Goal: Information Seeking & Learning: Learn about a topic

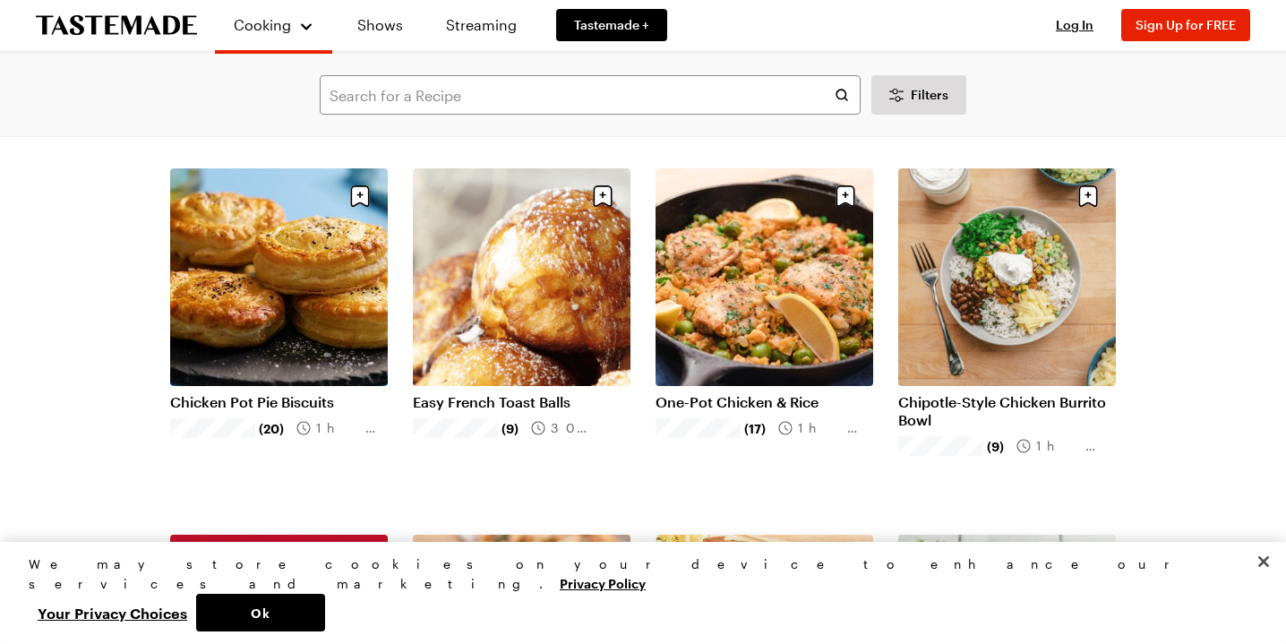
scroll to position [50, 0]
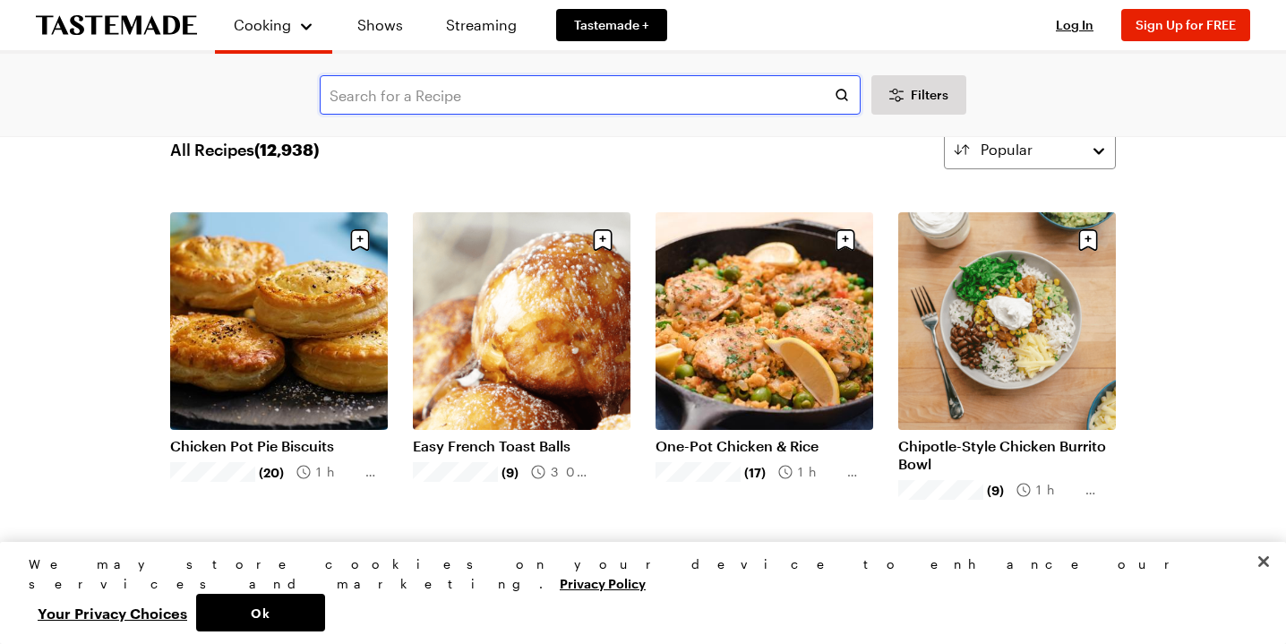
click at [460, 109] on input "text" at bounding box center [590, 94] width 541 height 39
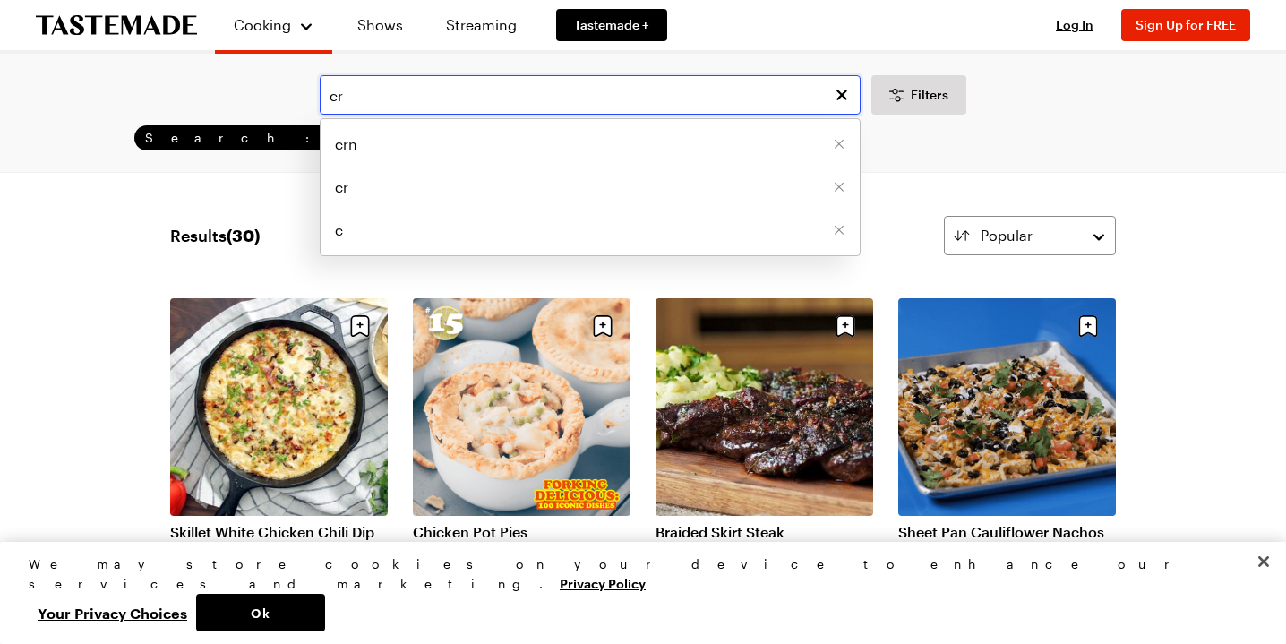
type input "c"
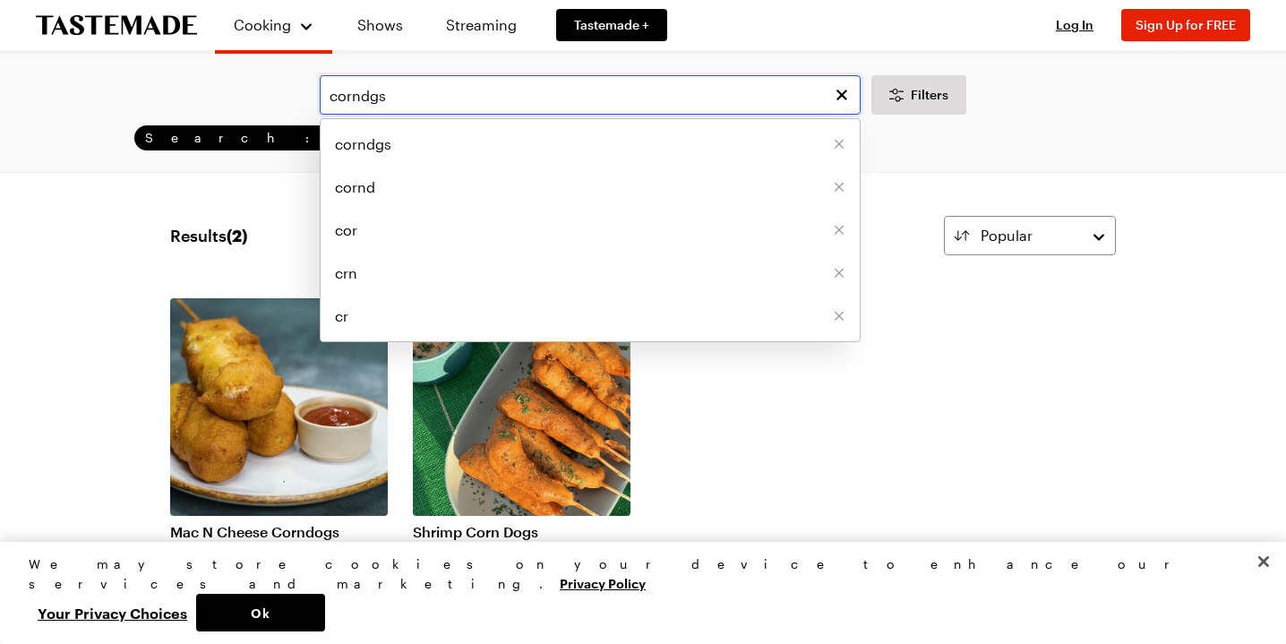
click at [384, 115] on input "corndgs" at bounding box center [590, 94] width 541 height 39
click at [374, 115] on input "corndgs" at bounding box center [590, 94] width 541 height 39
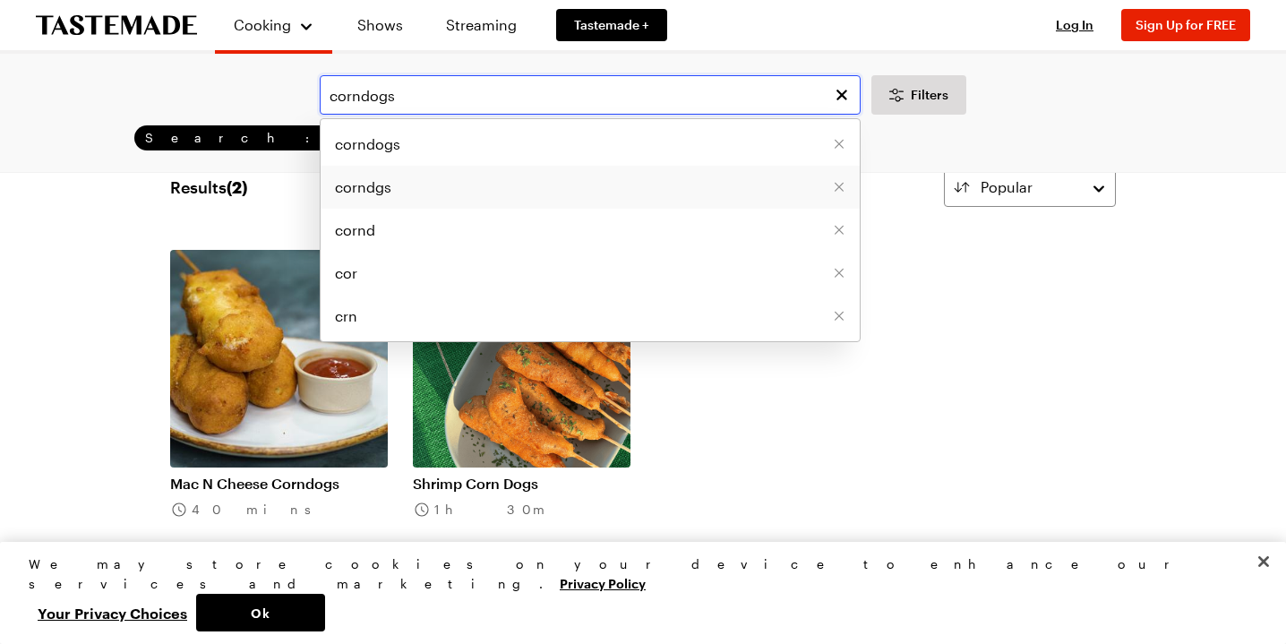
scroll to position [47, 0]
click at [600, 166] on li "corndogs" at bounding box center [590, 144] width 539 height 43
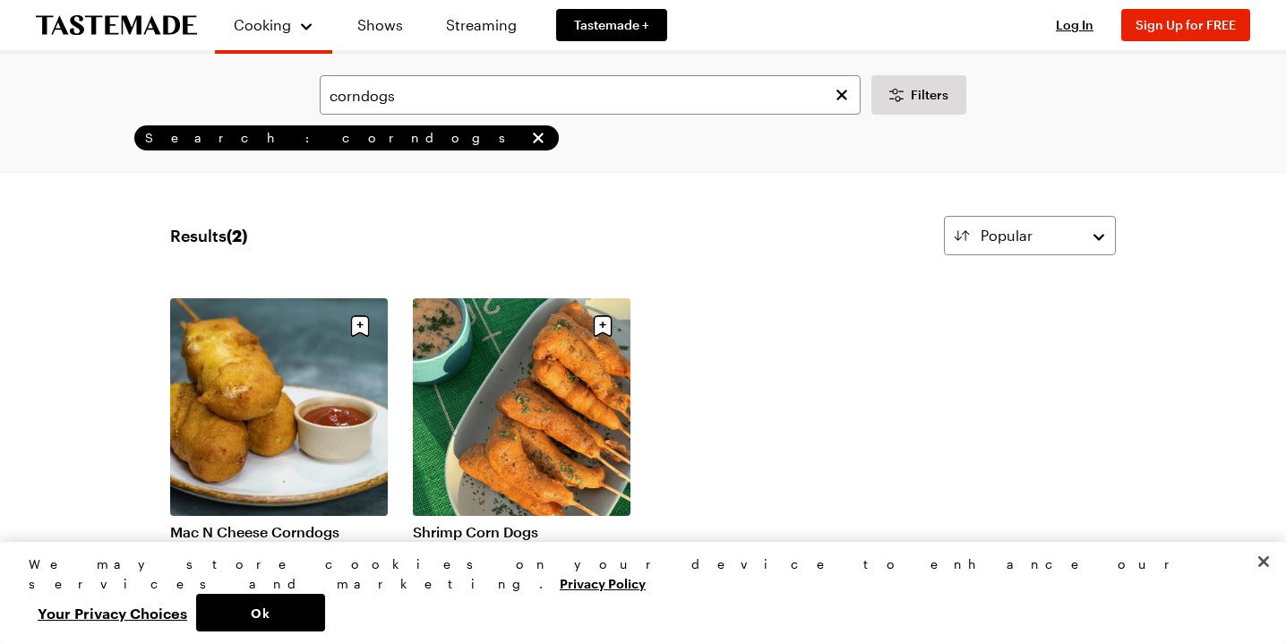
scroll to position [0, 0]
click at [431, 115] on input "corndogs" at bounding box center [590, 94] width 541 height 39
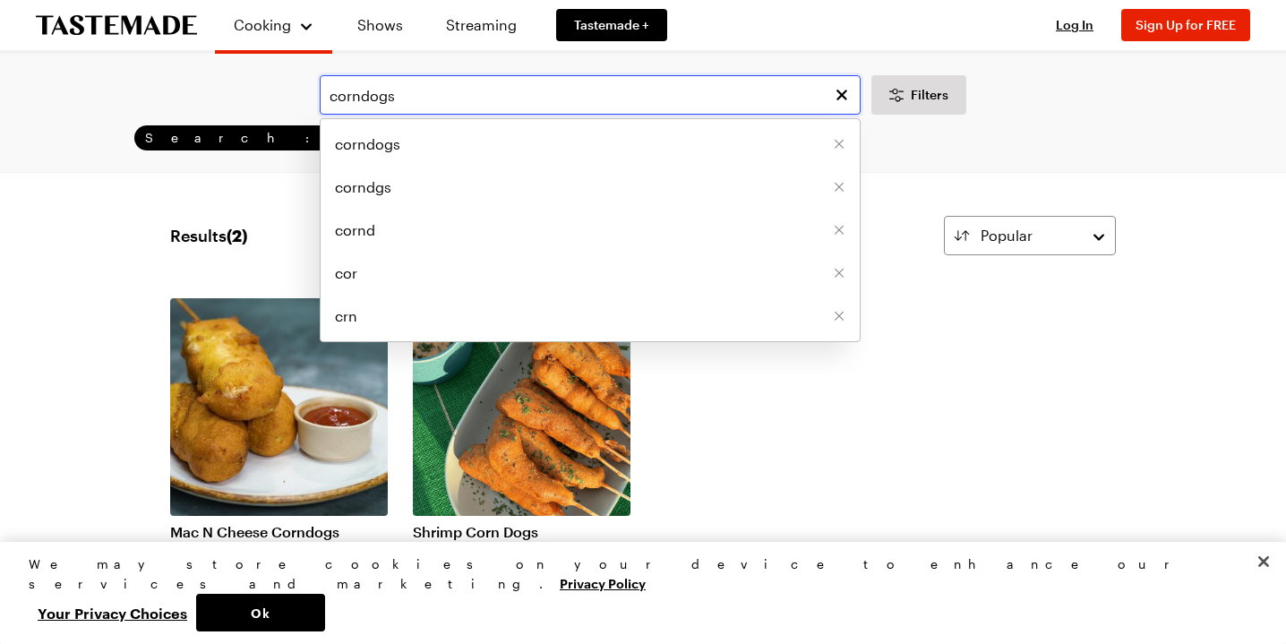
click at [320, 108] on input "corndogs" at bounding box center [590, 94] width 541 height 39
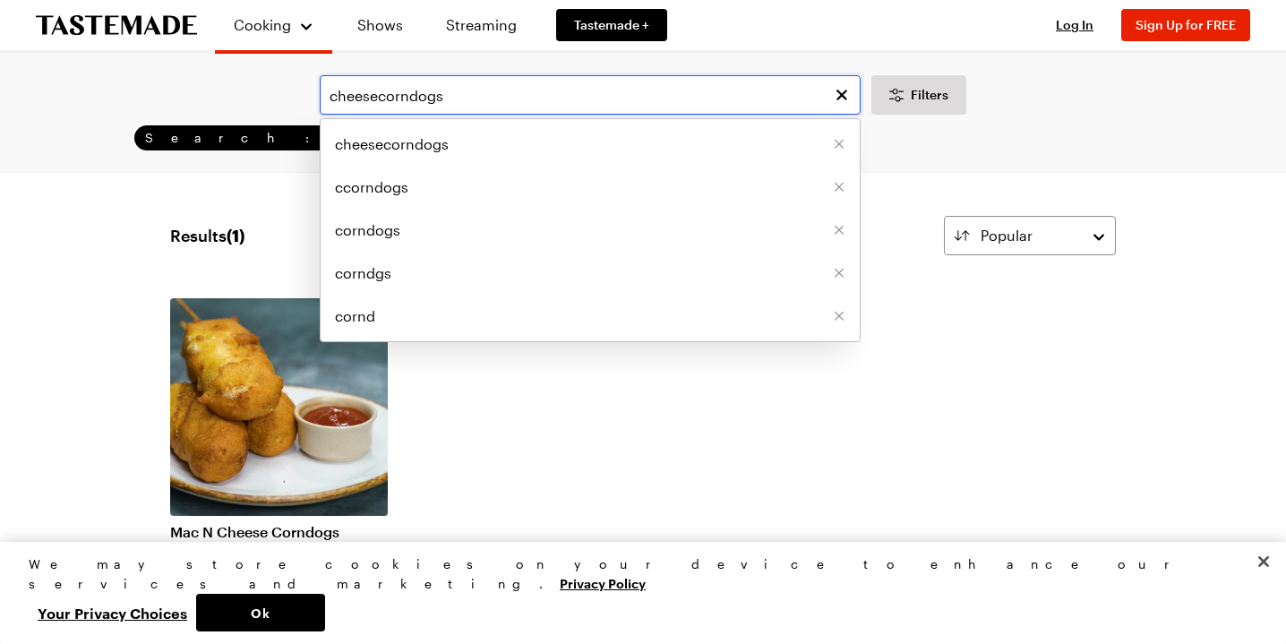
click at [389, 114] on input "cheesecorndogs" at bounding box center [590, 94] width 541 height 39
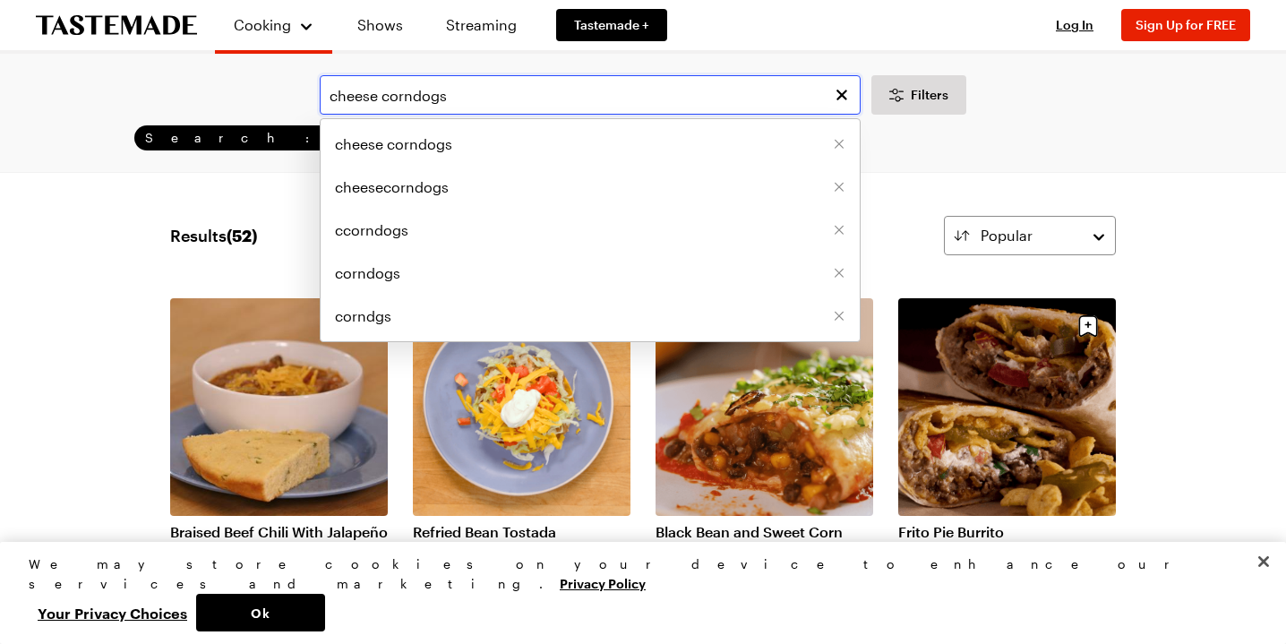
type input "cheese corndogs"
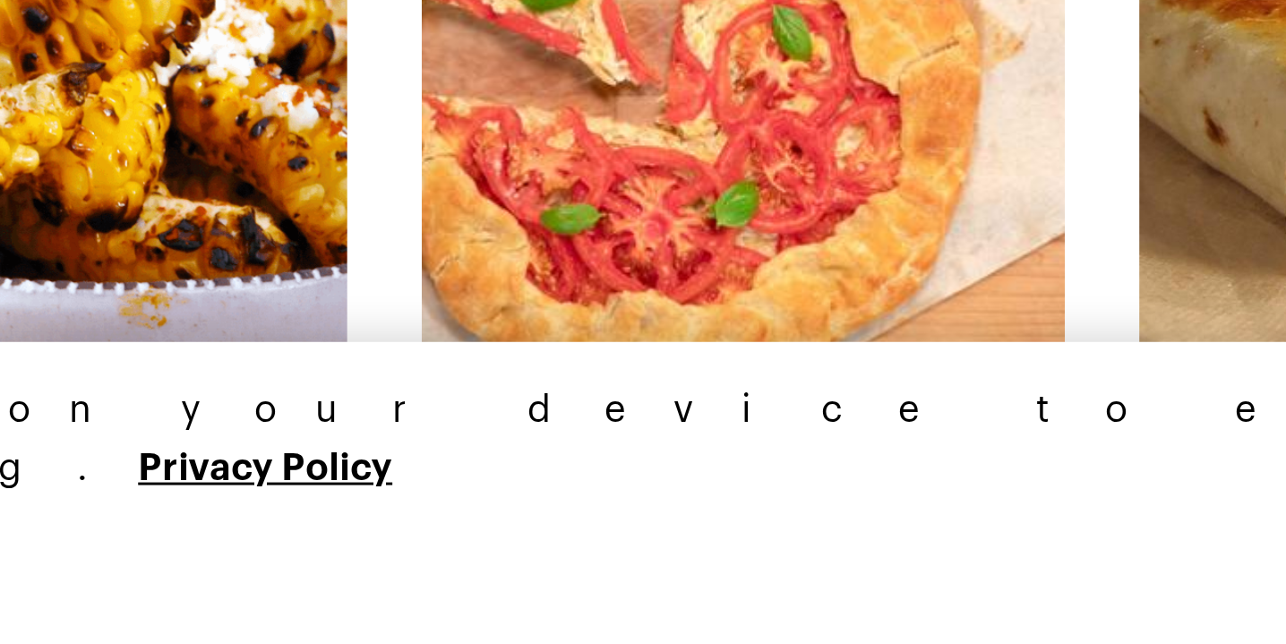
scroll to position [619, 0]
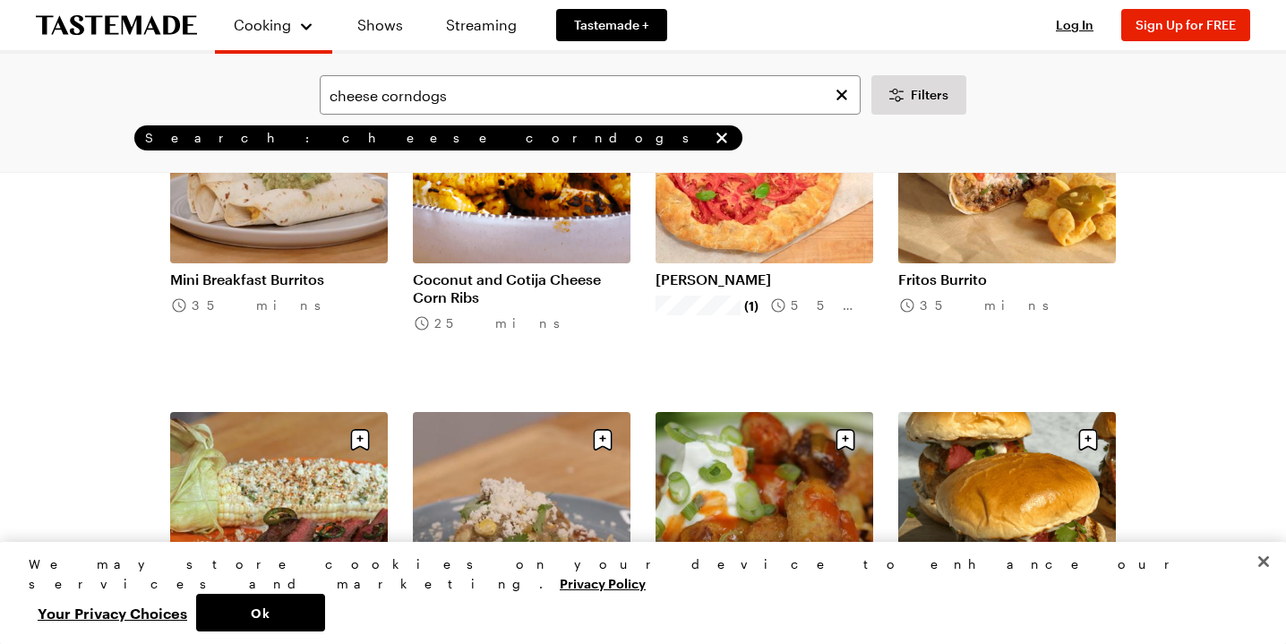
click at [1265, 542] on button "Close" at bounding box center [1263, 561] width 39 height 39
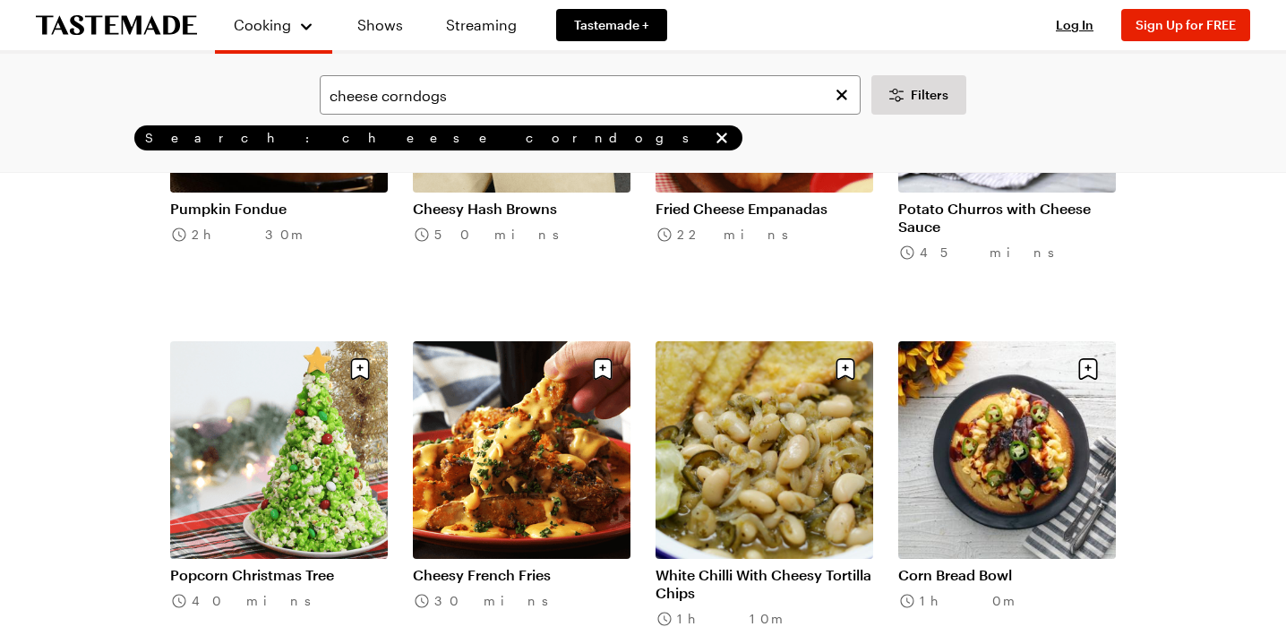
scroll to position [1791, 0]
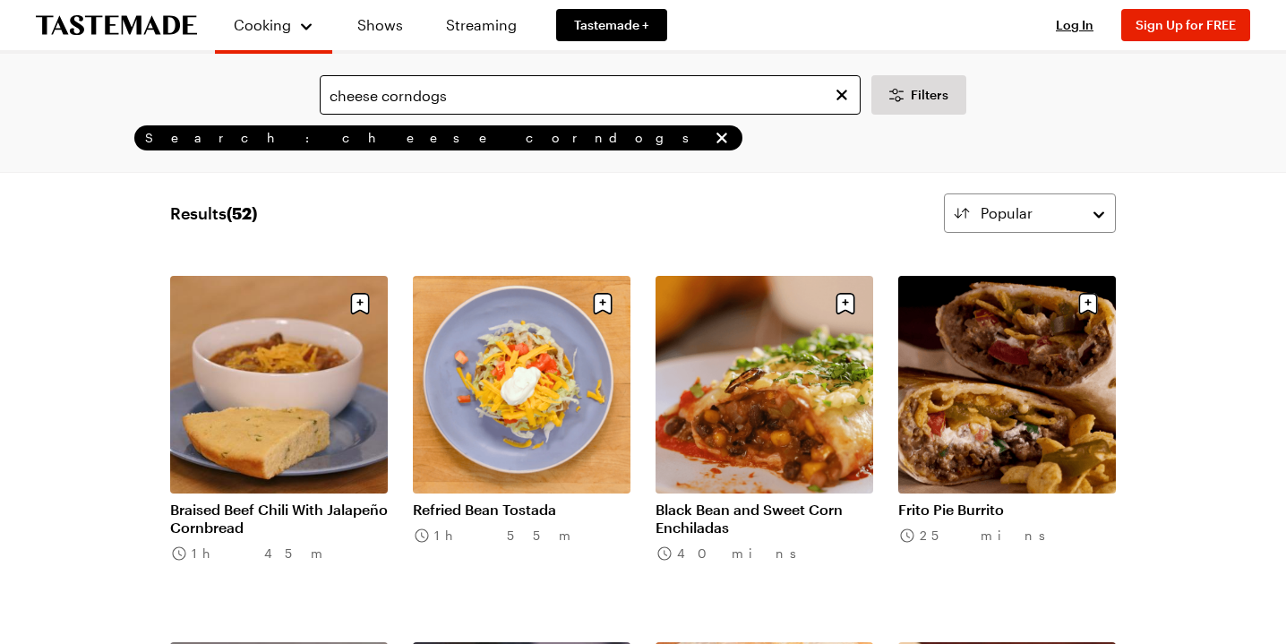
scroll to position [47, 0]
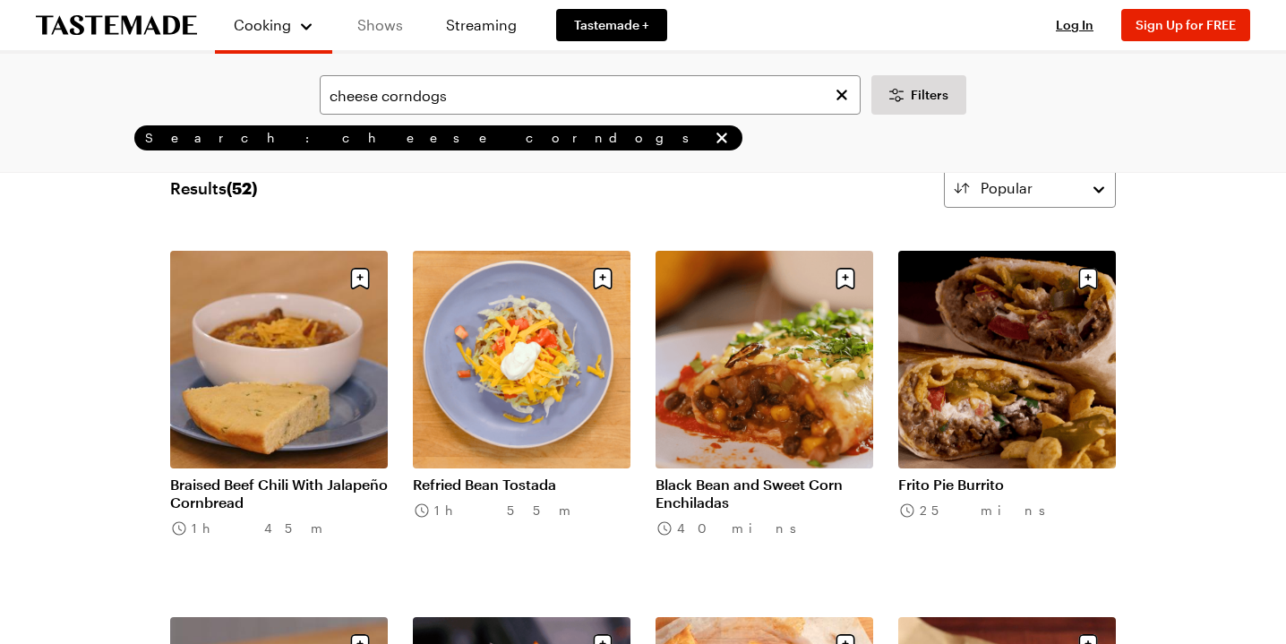
click at [421, 28] on link "Shows" at bounding box center [381, 25] width 82 height 50
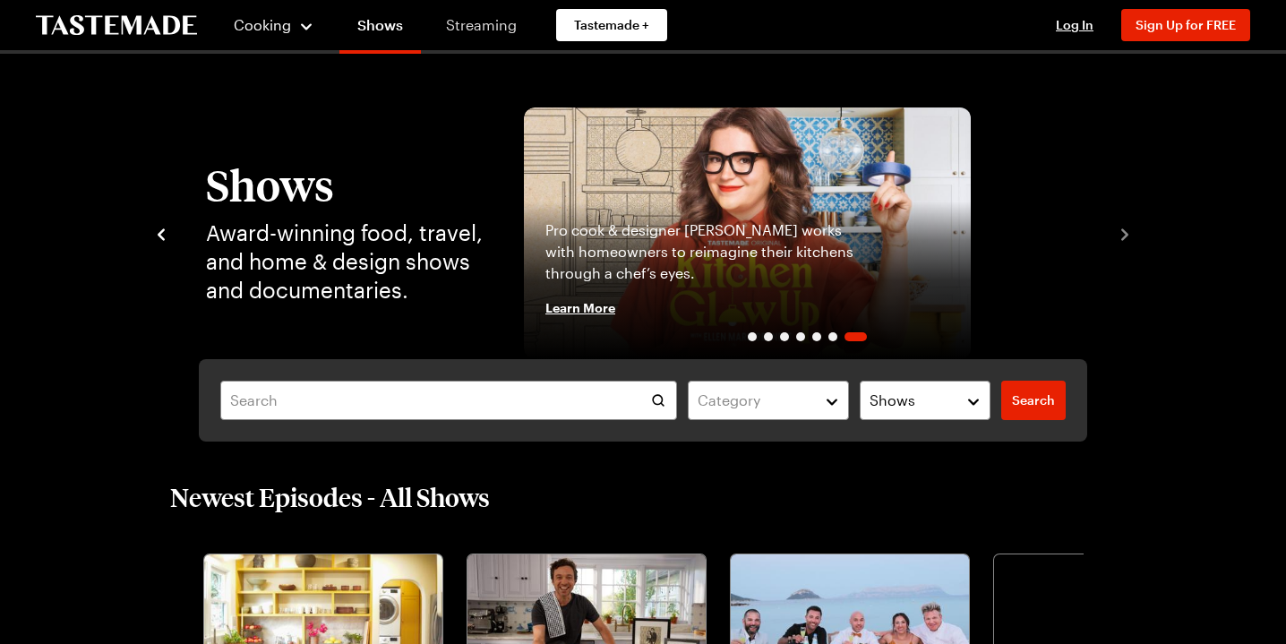
click at [535, 18] on link "Streaming" at bounding box center [481, 25] width 107 height 50
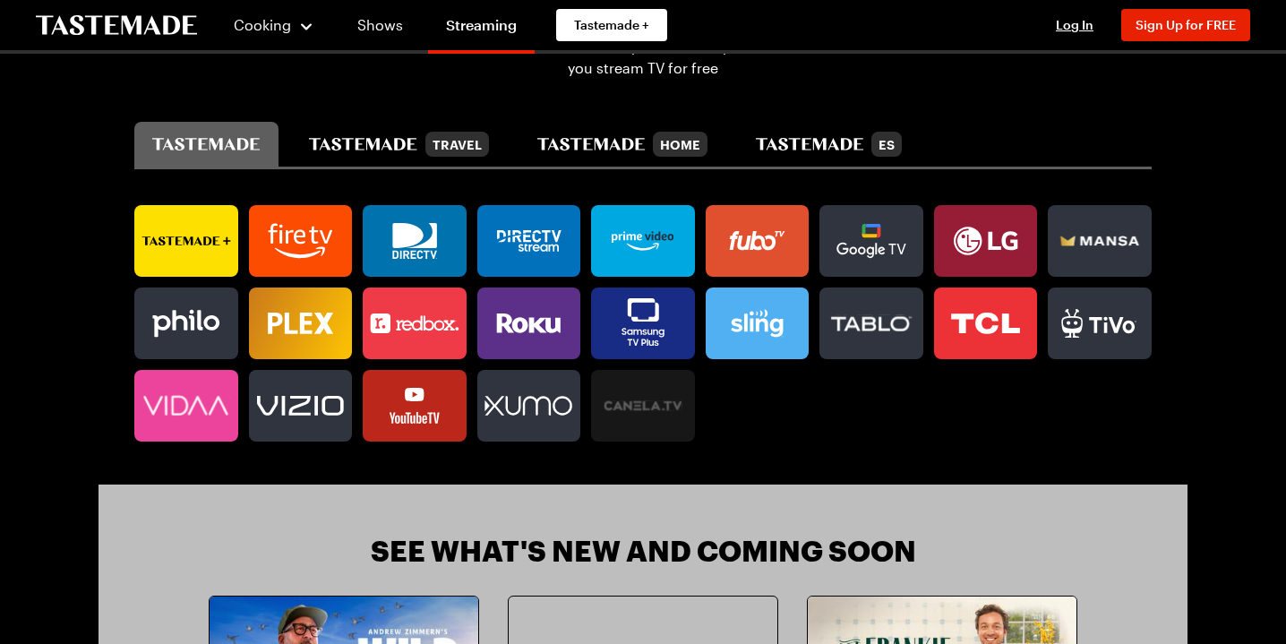
scroll to position [2, 0]
click at [417, 151] on icon "tastemade travel" at bounding box center [363, 144] width 108 height 13
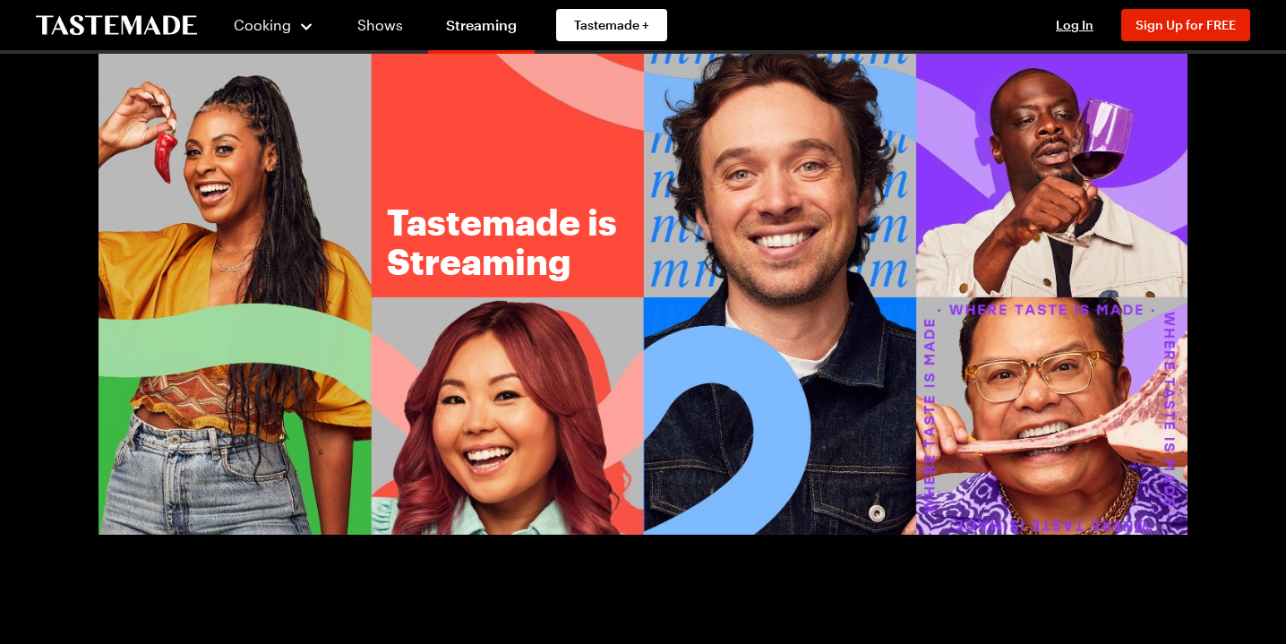
scroll to position [0, 0]
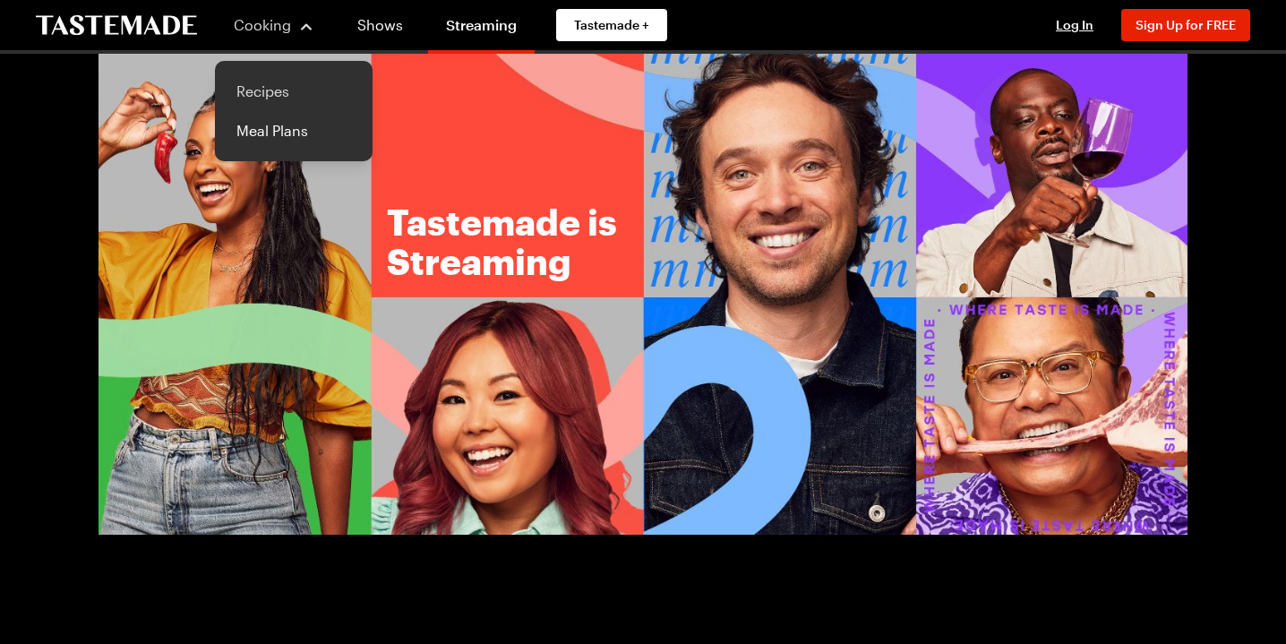
click at [291, 105] on link "Recipes" at bounding box center [294, 91] width 136 height 39
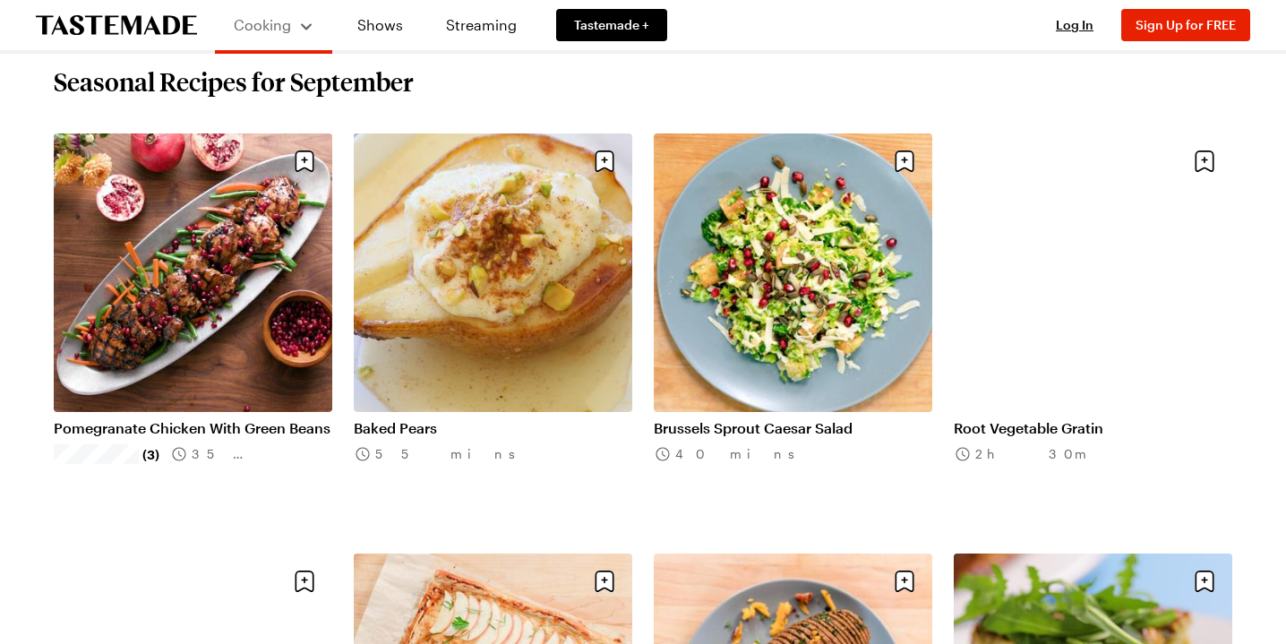
scroll to position [560, 0]
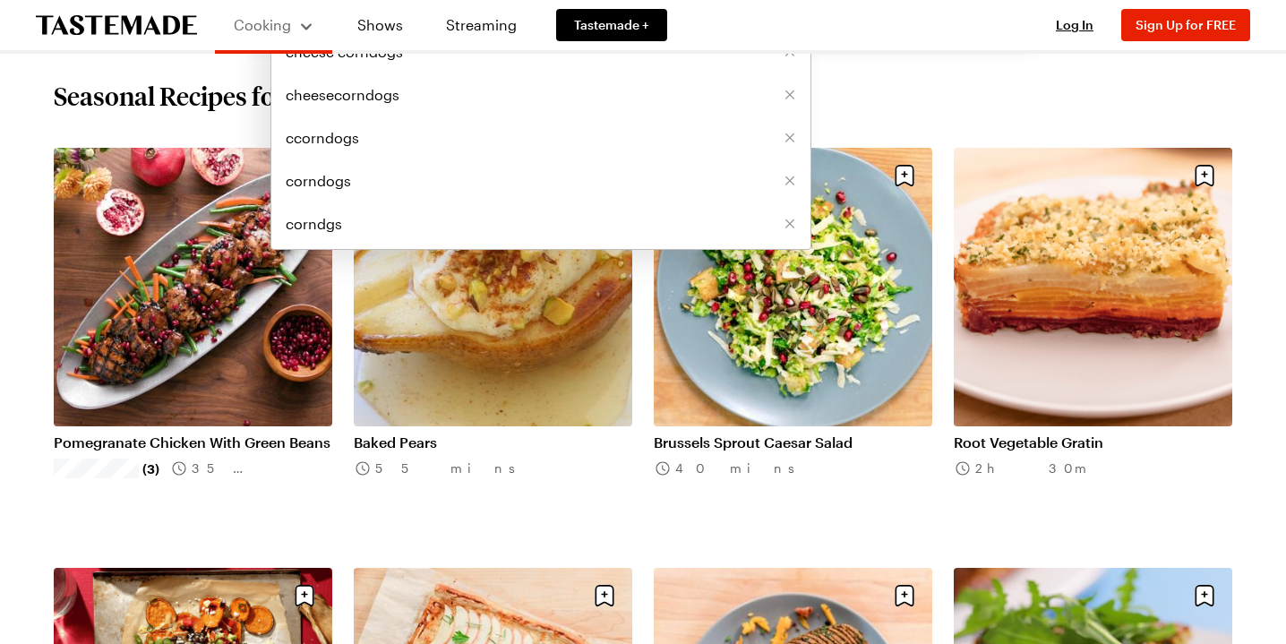
click at [302, 22] on input "text" at bounding box center [541, 2] width 541 height 39
click at [332, 192] on span "corndogs" at bounding box center [318, 181] width 65 height 22
type input "corndogs"
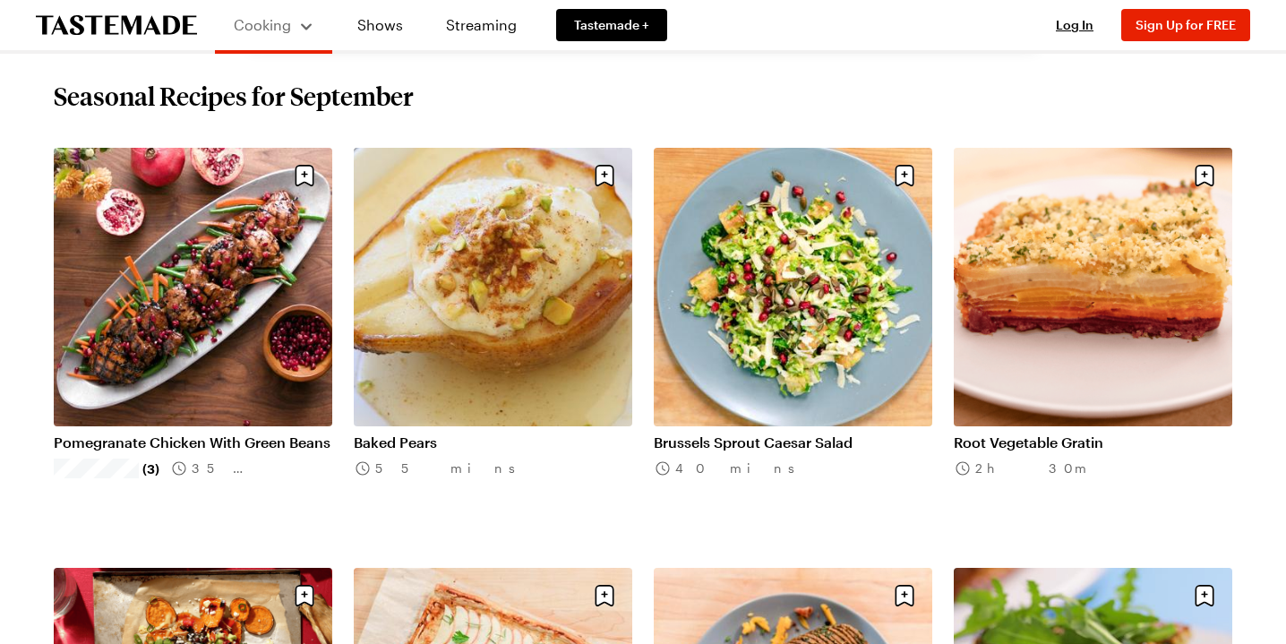
click at [949, 12] on span "Search" at bounding box center [970, 3] width 43 height 18
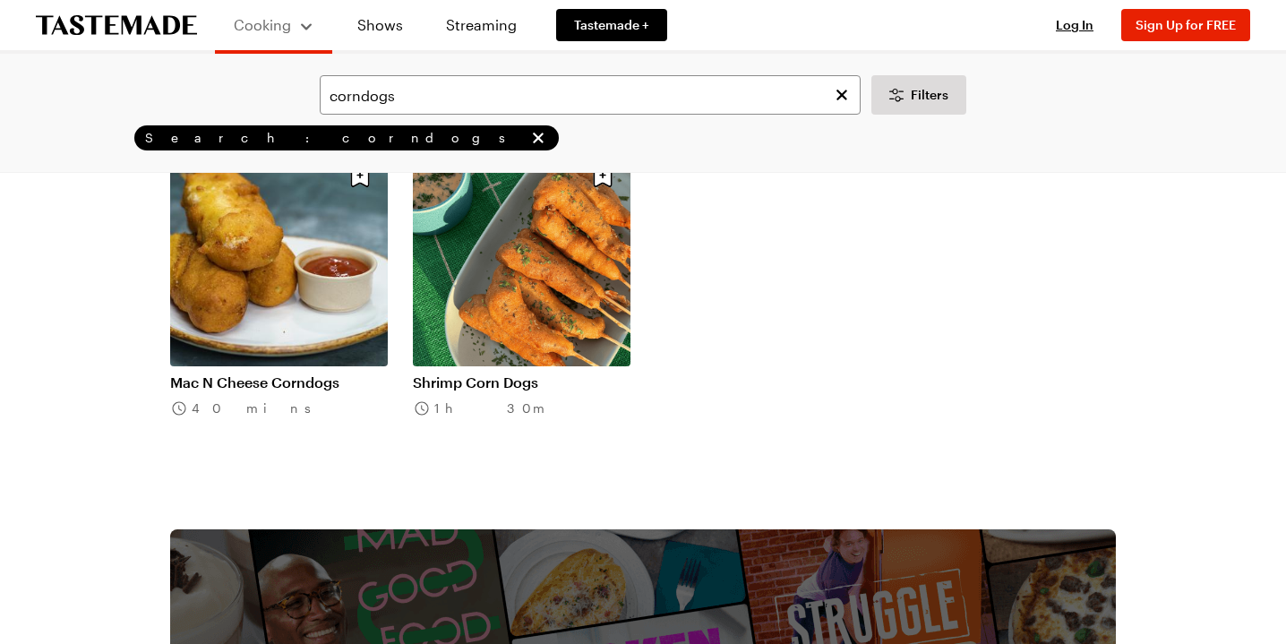
scroll to position [142, 0]
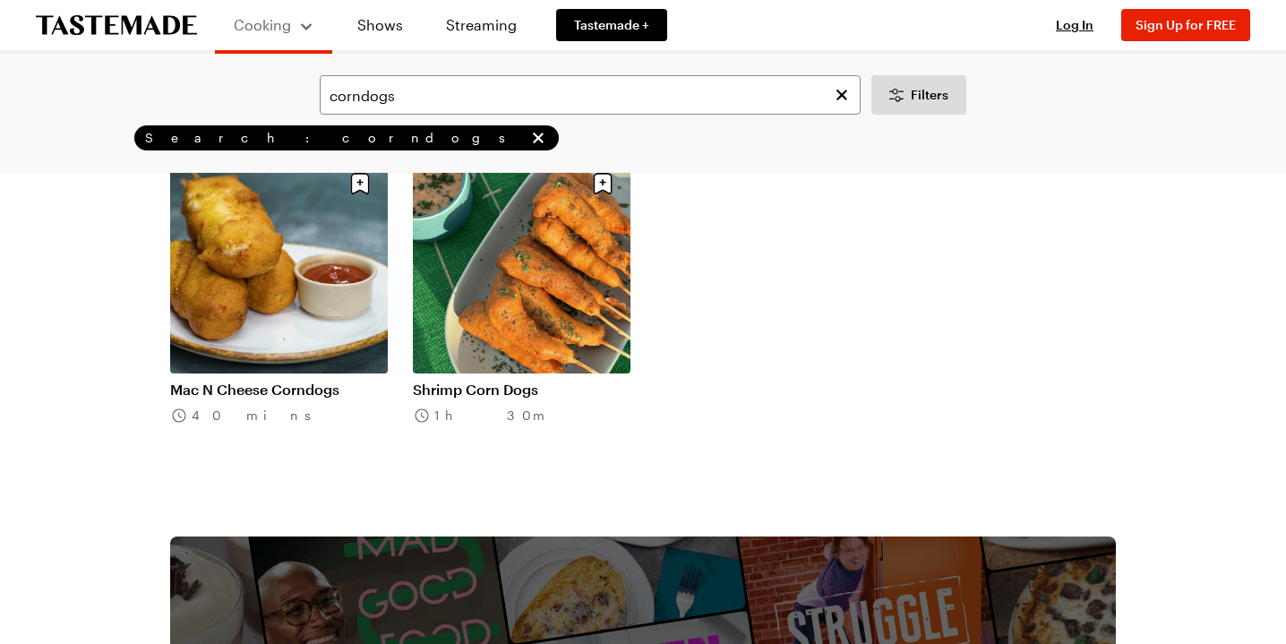
click at [282, 399] on link "Mac N Cheese Corndogs" at bounding box center [279, 390] width 218 height 18
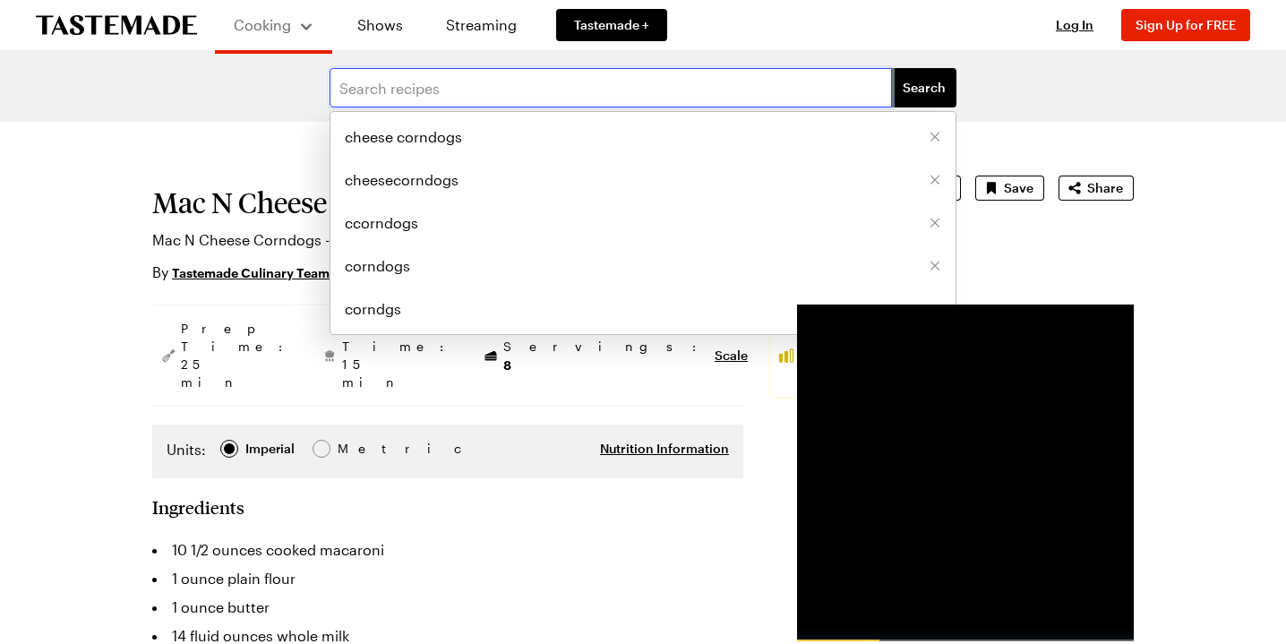
click at [458, 105] on input "text" at bounding box center [611, 87] width 563 height 39
type input "mozzarella cheese dog"
click at [904, 105] on button "Search" at bounding box center [924, 87] width 65 height 39
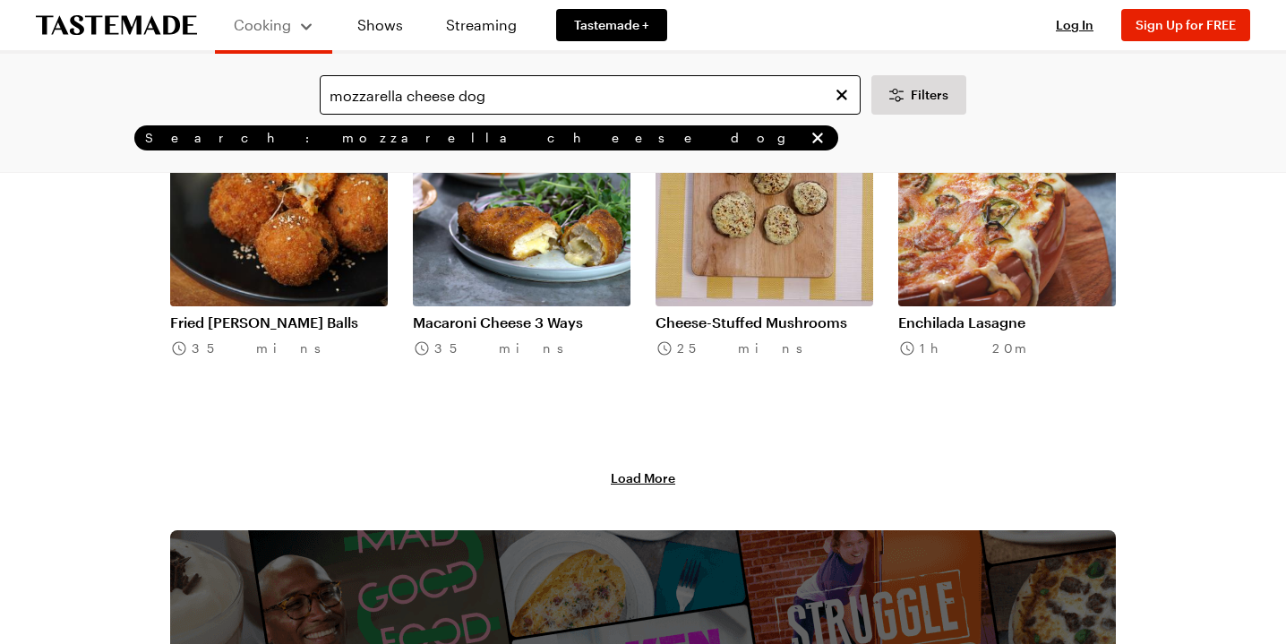
scroll to position [2058, 0]
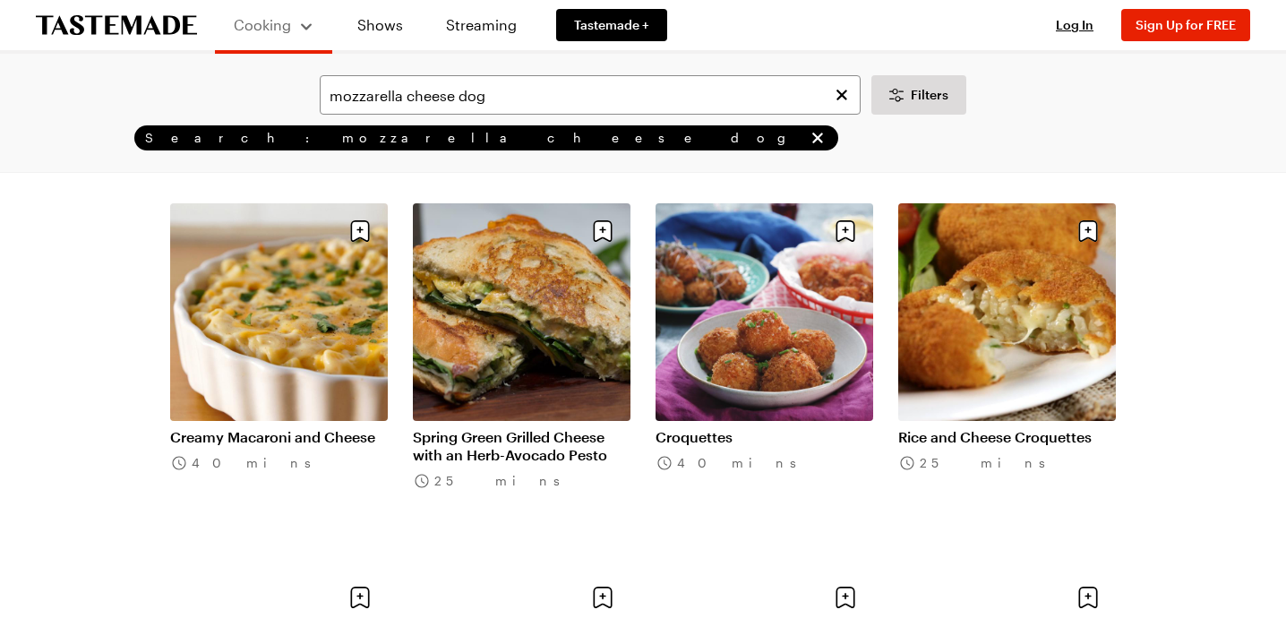
scroll to position [3420, 0]
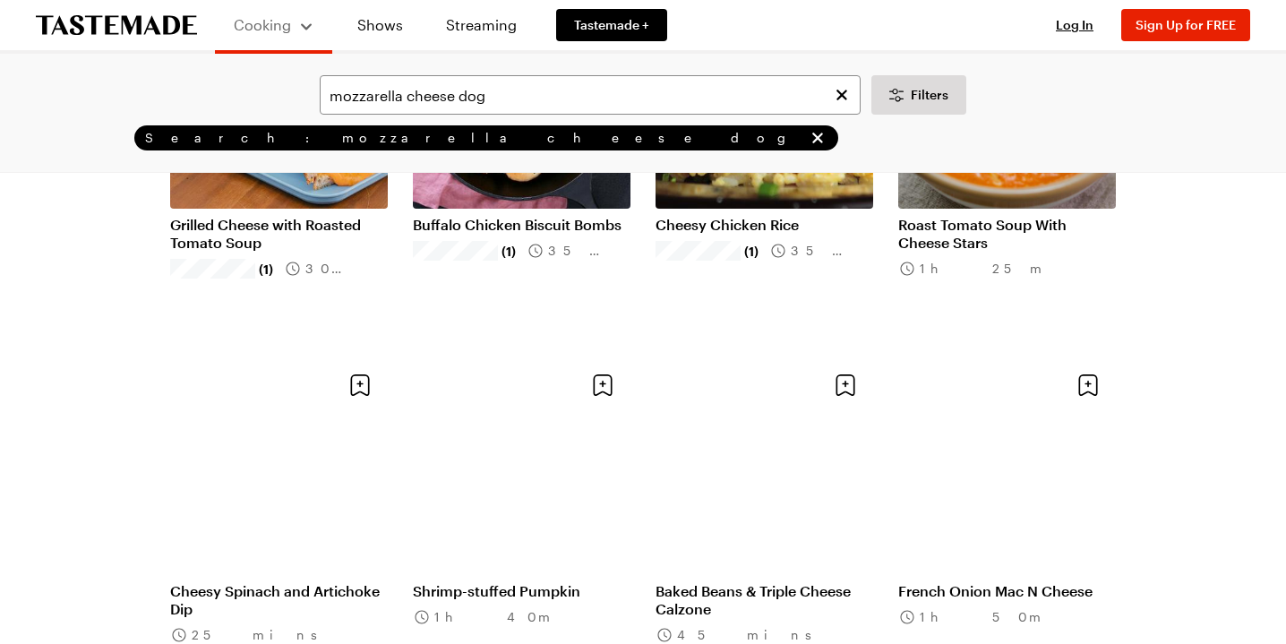
scroll to position [5082, 0]
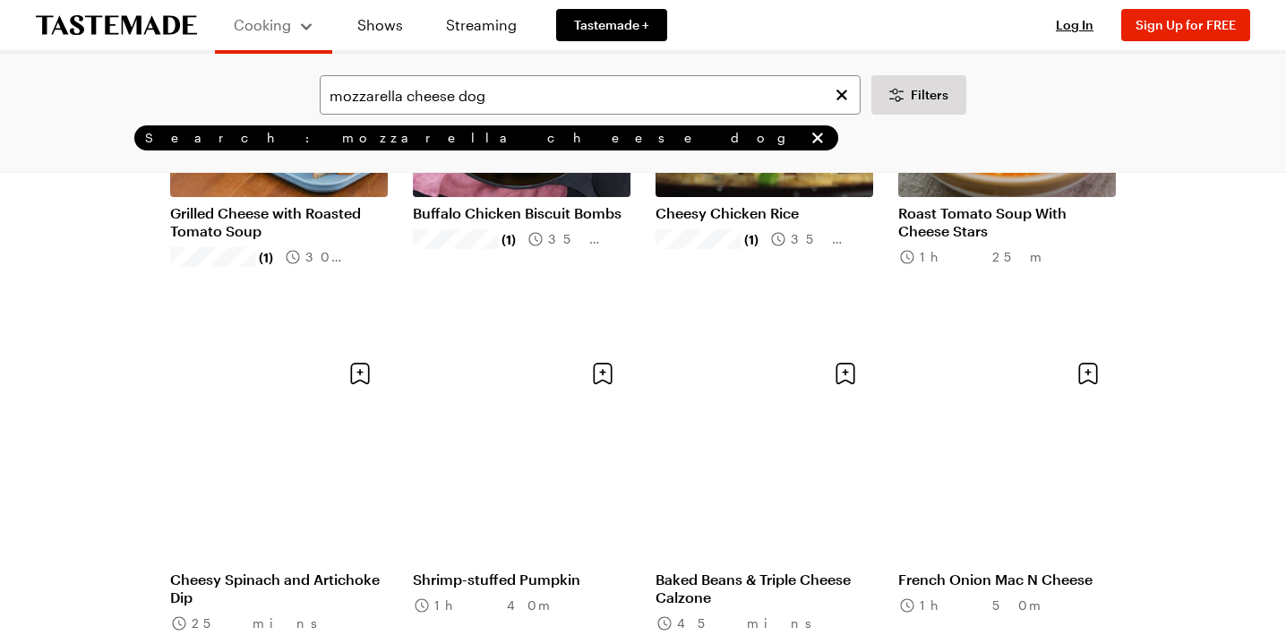
click at [819, 222] on link "Cheesy Chicken Rice" at bounding box center [765, 213] width 218 height 18
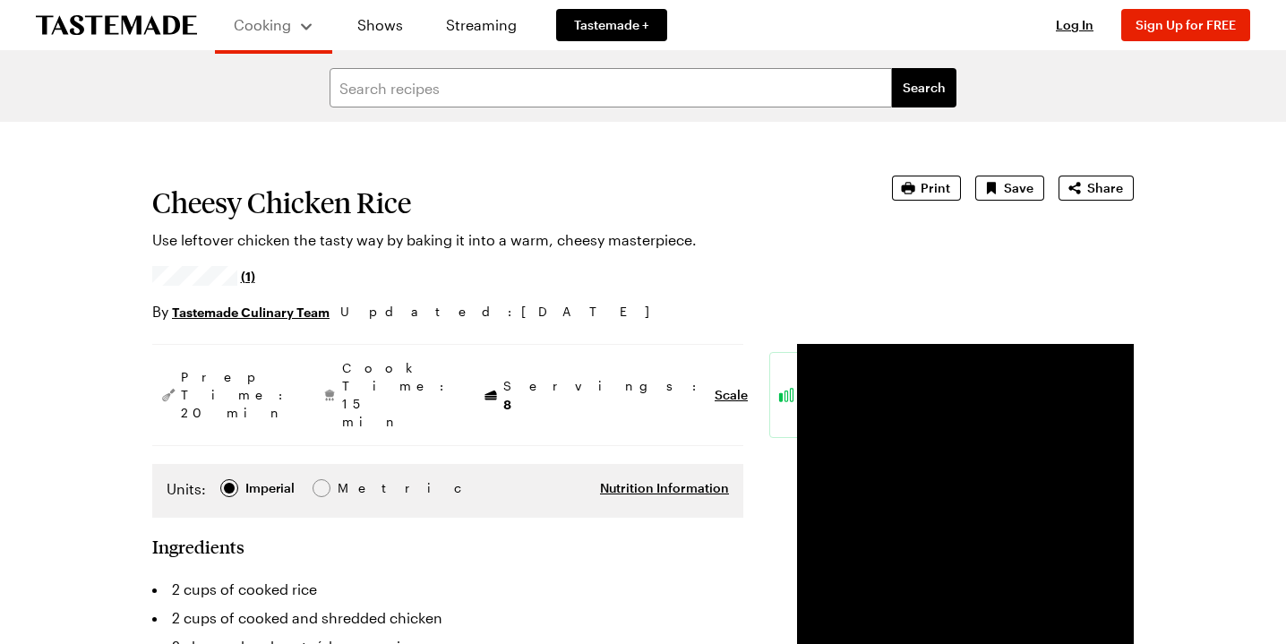
click at [819, 323] on div "Cheesy Chicken Rice Use leftover chicken the tasty way by baking it into a warm…" at bounding box center [643, 249] width 982 height 147
